Goal: Find contact information: Obtain details needed to contact an individual or organization

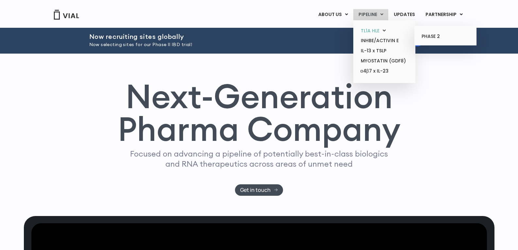
click at [379, 28] on link "TL1A HLE" at bounding box center [384, 31] width 57 height 10
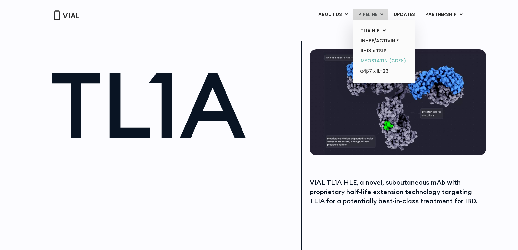
click at [391, 61] on link "MYOSTATIN (GDF8)" at bounding box center [384, 61] width 57 height 10
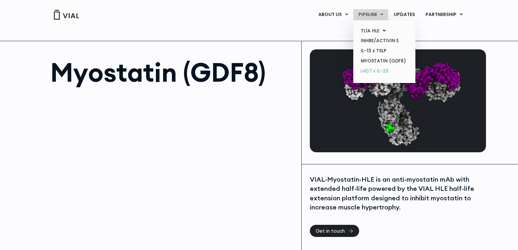
click at [381, 69] on link "α4β7 x IL-23" at bounding box center [384, 71] width 57 height 10
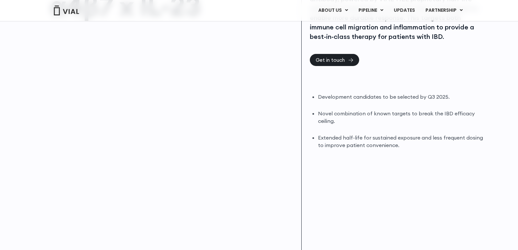
scroll to position [131, 0]
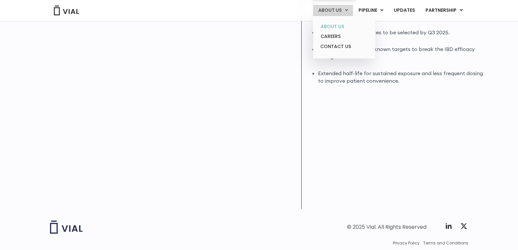
click at [336, 23] on link "ABOUT US" at bounding box center [344, 27] width 57 height 10
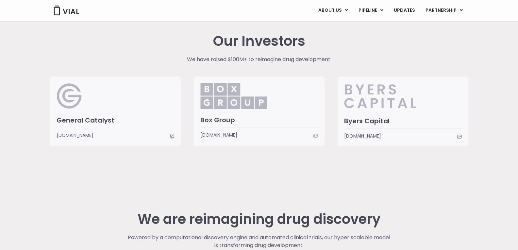
scroll to position [1527, 0]
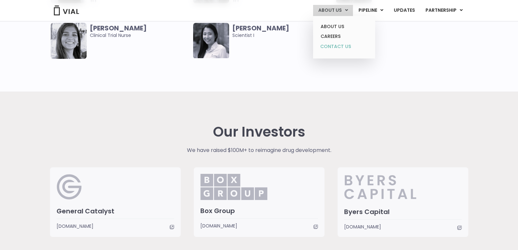
click at [338, 44] on link "CONTACT US" at bounding box center [344, 47] width 57 height 10
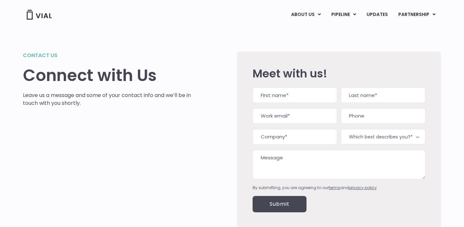
click at [71, 30] on div "Contact us Connect with Us Leave us a message and some of your contact info and…" at bounding box center [232, 132] width 419 height 208
